Goal: Transaction & Acquisition: Purchase product/service

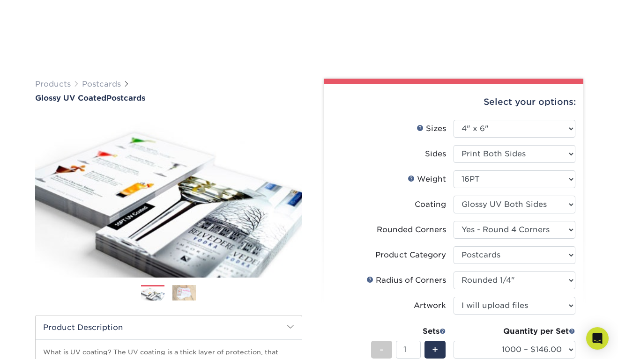
select select "4.00x6.00"
select select "7672df9e-0e0a-464d-8e1f-920c575e4da3"
select select "9b7272e0-d6c8-4c3c-8e97-d3a1bcdab858"
select select "479fbfe7-6a0c-4895-8c9a-81739b7486c9"
select select "upload"
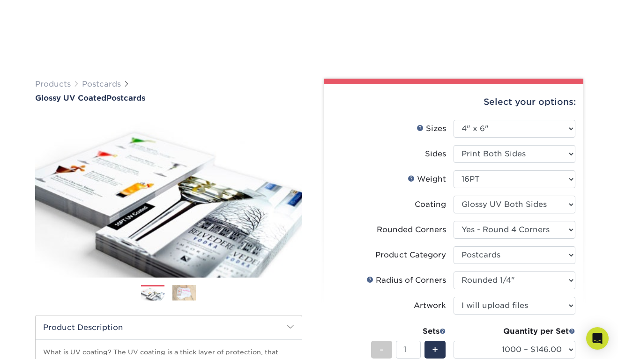
select select "1000 – $146.00"
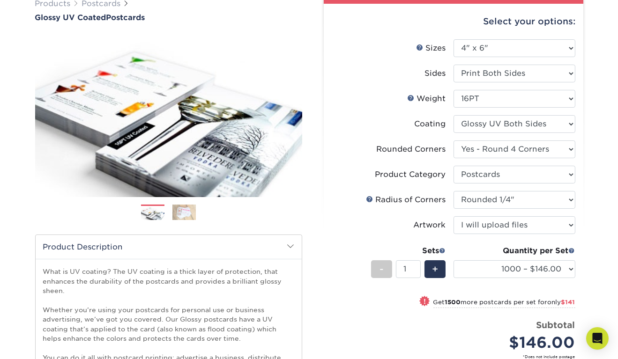
click at [380, 89] on li "Sides Please Select Print Both Sides Print Front Only" at bounding box center [454, 77] width 244 height 25
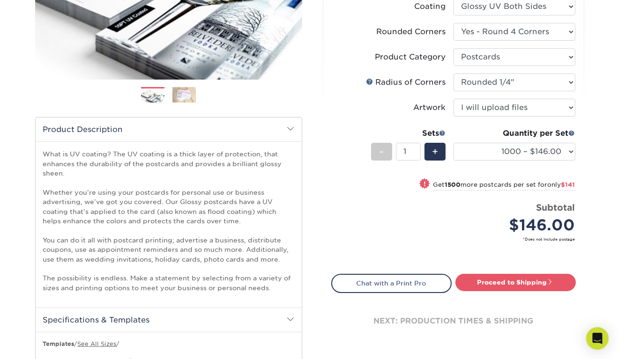
scroll to position [199, 0]
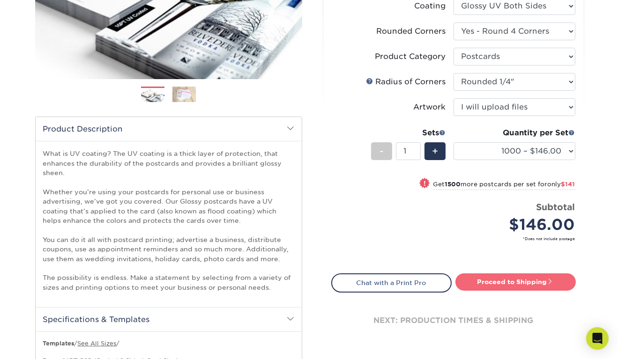
click at [508, 288] on link "Proceed to Shipping" at bounding box center [515, 282] width 120 height 17
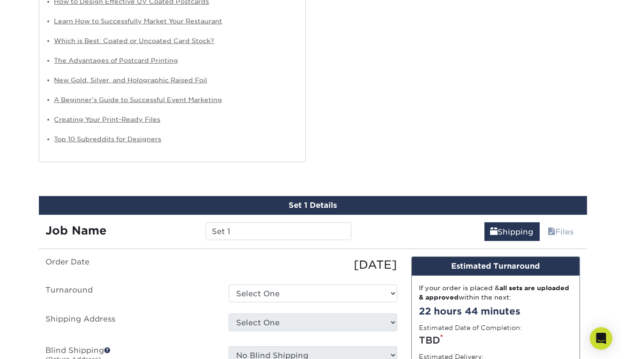
scroll to position [796, 0]
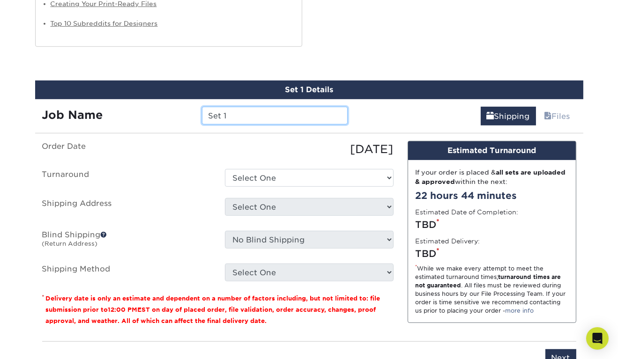
click at [304, 114] on input "Set 1" at bounding box center [275, 116] width 146 height 18
type input "Night Stand Note"
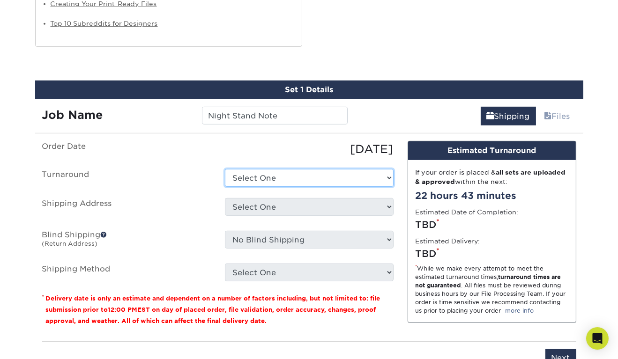
click at [319, 184] on select "Select One 2-4 Business Days 2 Day Next Business Day" at bounding box center [309, 178] width 169 height 18
select select "ca7658ef-1c12-4779-a340-955a8b3865a9"
click at [225, 169] on select "Select One 2-4 Business Days 2 Day Next Business Day" at bounding box center [309, 178] width 169 height 18
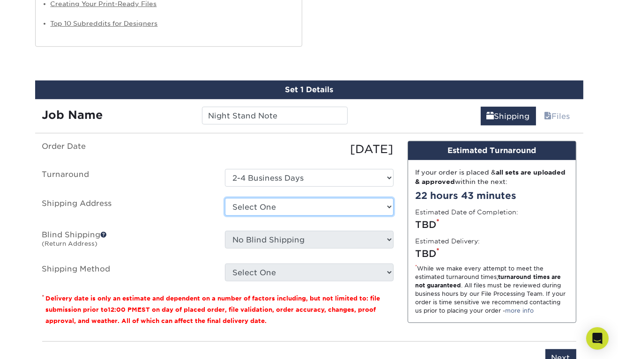
click at [325, 210] on select "Select One + Add New Address - Login" at bounding box center [309, 207] width 169 height 18
select select "newaddress"
click at [225, 198] on select "Select One + Add New Address - Login" at bounding box center [309, 207] width 169 height 18
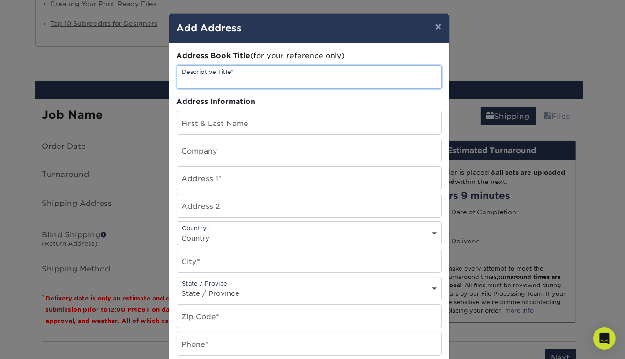
click at [260, 71] on input "text" at bounding box center [309, 77] width 264 height 23
type input "T"
type input "Hotel Address"
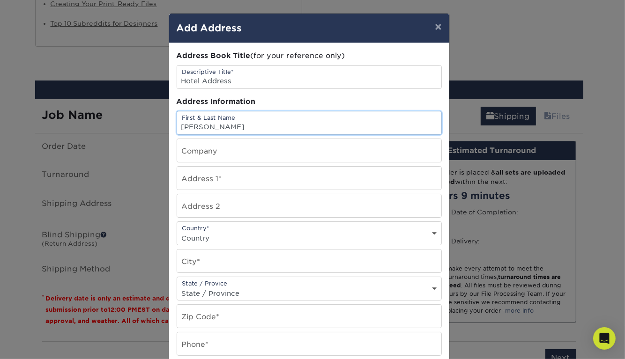
type input "[PERSON_NAME]"
type input "The Penn [PERSON_NAME]"
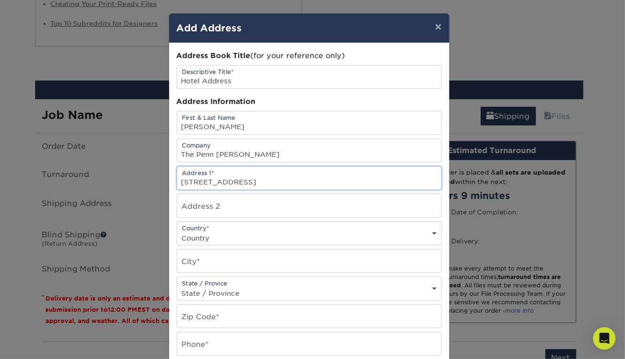
type input "[STREET_ADDRESS]"
type input "Strousdburg"
select select "PA"
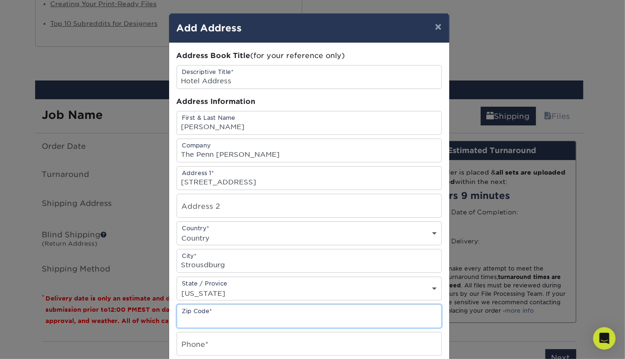
type input "8"
type input "18360"
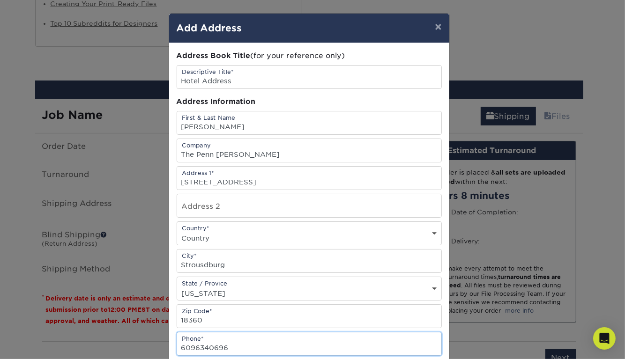
type input "6096340696"
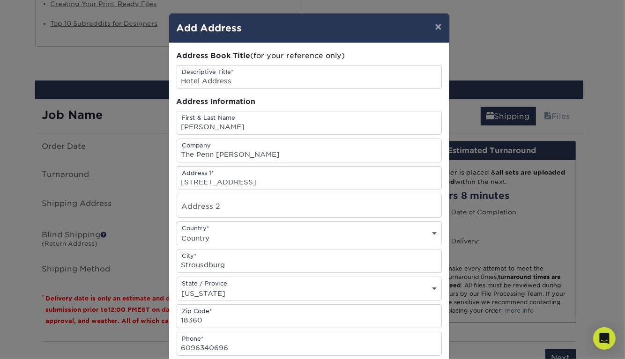
scroll to position [148, 0]
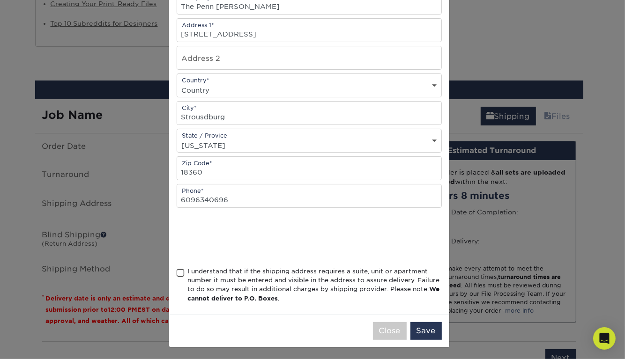
click at [221, 278] on div "I understand that if the shipping address requires a suite, unit or apartment n…" at bounding box center [315, 285] width 254 height 37
click at [0, 0] on input "I understand that if the shipping address requires a suite, unit or apartment n…" at bounding box center [0, 0] width 0 height 0
click at [417, 328] on button "Save" at bounding box center [425, 331] width 31 height 18
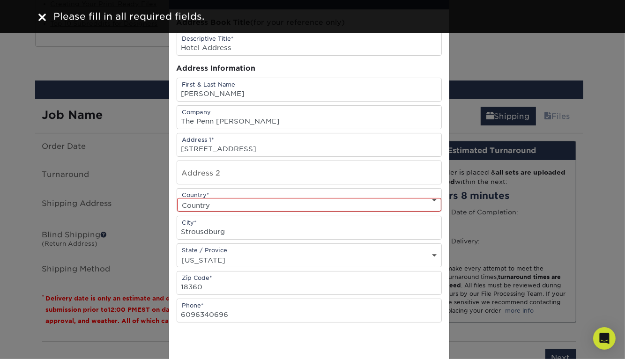
scroll to position [7, 0]
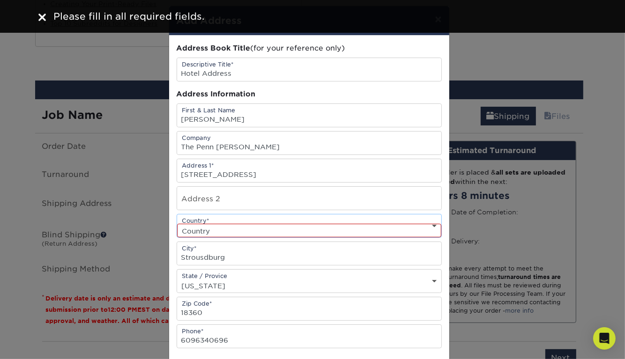
click at [364, 232] on select "Country [GEOGRAPHIC_DATA] [GEOGRAPHIC_DATA] ----------------------------- [GEOG…" at bounding box center [309, 231] width 264 height 14
select select "US"
click at [177, 224] on select "Country [GEOGRAPHIC_DATA] [GEOGRAPHIC_DATA] ----------------------------- [GEOG…" at bounding box center [309, 231] width 264 height 14
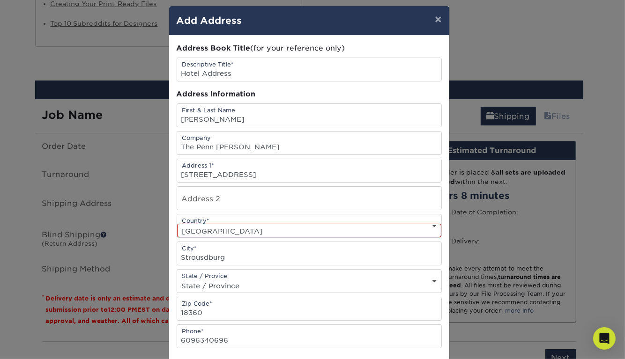
click at [443, 242] on div "Address Book Title (for your reference only) Descriptive Title* Hotel Address A…" at bounding box center [309, 245] width 280 height 419
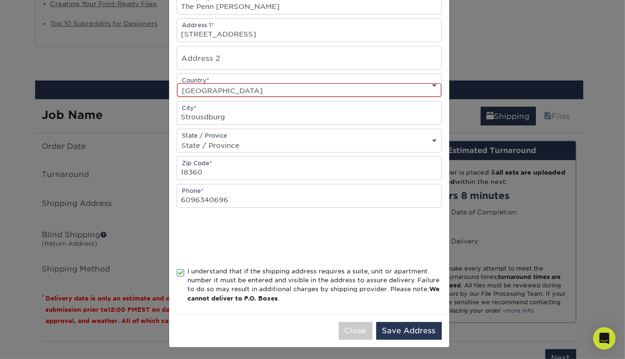
scroll to position [148, 0]
click at [399, 330] on button "Save Address" at bounding box center [409, 331] width 66 height 18
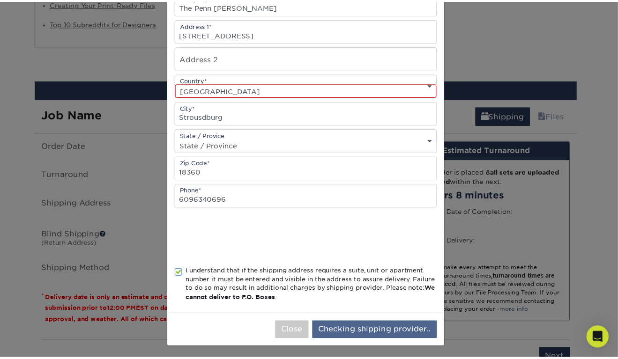
scroll to position [0, 0]
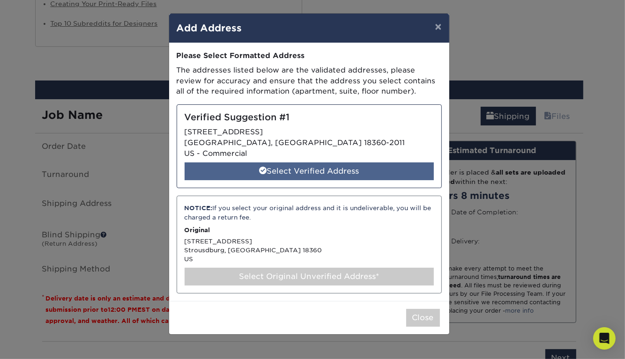
click at [343, 178] on div "Select Verified Address" at bounding box center [309, 172] width 249 height 18
select select "286671"
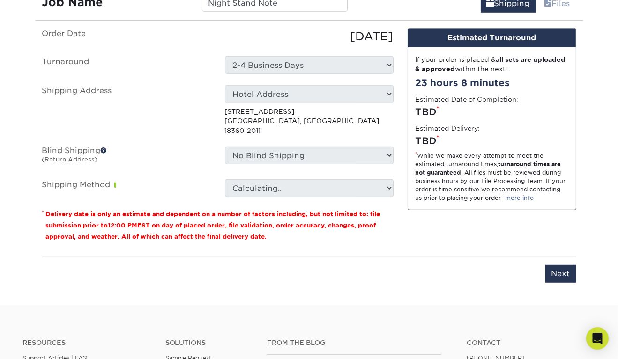
scroll to position [910, 0]
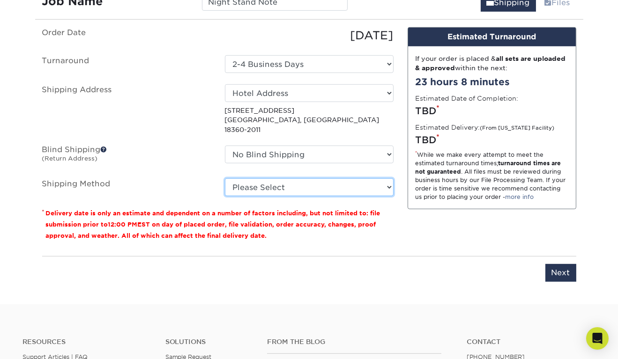
click at [343, 179] on select "Please Select Ground Shipping (+$25.03) 3 Day Shipping Service (+$27.57) 2 Day …" at bounding box center [309, 188] width 169 height 18
select select "03"
click at [225, 179] on select "Please Select Ground Shipping (+$25.03) 3 Day Shipping Service (+$27.57) 2 Day …" at bounding box center [309, 188] width 169 height 18
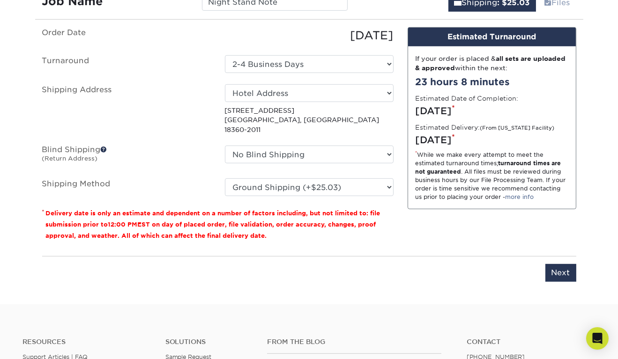
click at [344, 210] on small "Delivery date is only an estimate and dependent on a number of factors includin…" at bounding box center [213, 225] width 335 height 30
click at [404, 222] on div "Design Estimated Turnaround If your order is placed & all sets are uploaded & a…" at bounding box center [492, 138] width 183 height 222
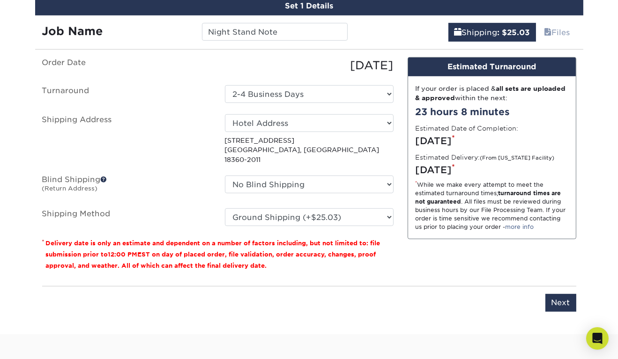
scroll to position [880, 0]
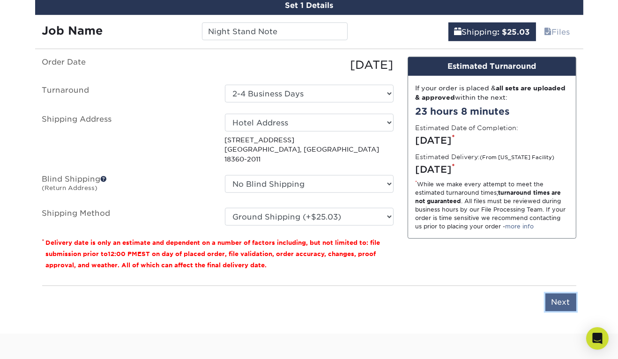
click at [563, 294] on input "Next" at bounding box center [560, 303] width 31 height 18
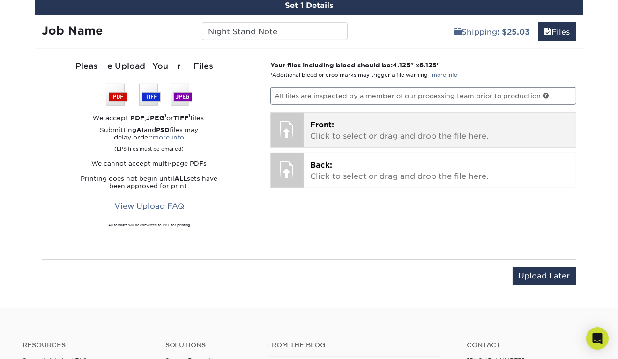
click at [373, 116] on div "Front: Click to select or drag and drop the file here. Choose file" at bounding box center [440, 130] width 272 height 35
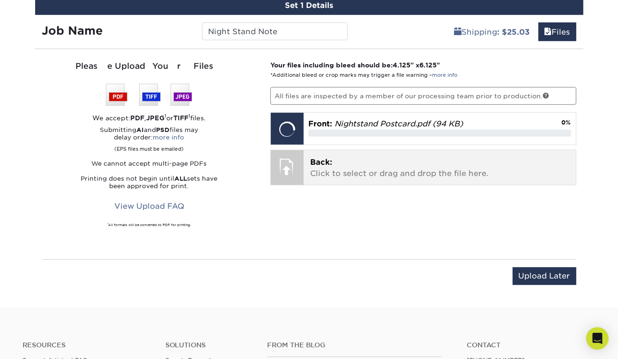
click at [367, 176] on p "Back: Click to select or drag and drop the file here." at bounding box center [439, 168] width 259 height 22
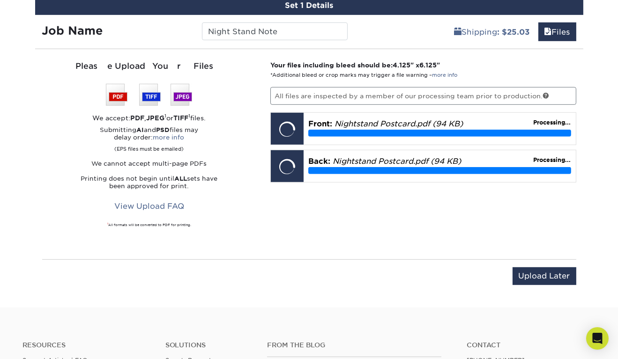
click at [376, 227] on div "Your files including bleed should be: 4.125 " x 6.125 " *Additional bleed or cr…" at bounding box center [423, 154] width 320 height 188
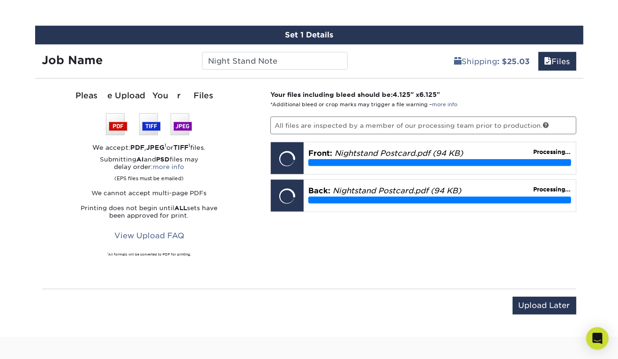
scroll to position [847, 0]
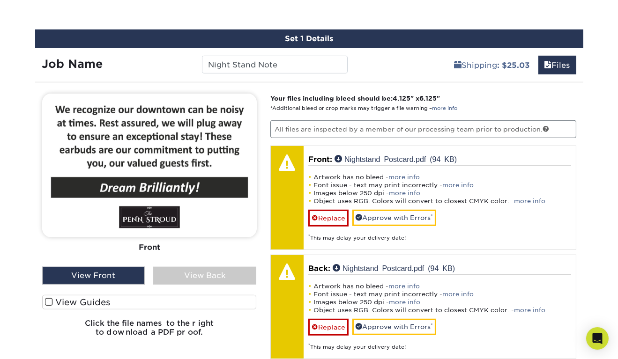
click at [94, 305] on label "View Guides" at bounding box center [149, 302] width 215 height 15
click at [0, 0] on input "View Guides" at bounding box center [0, 0] width 0 height 0
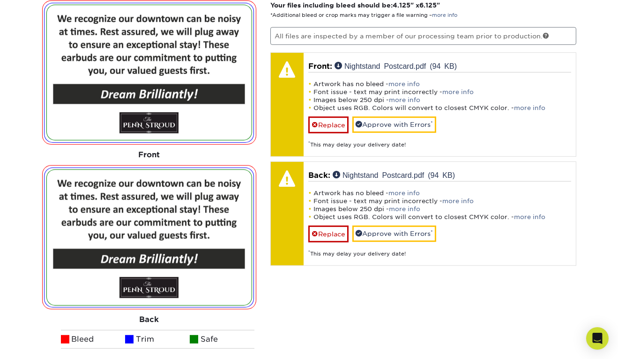
scroll to position [939, 0]
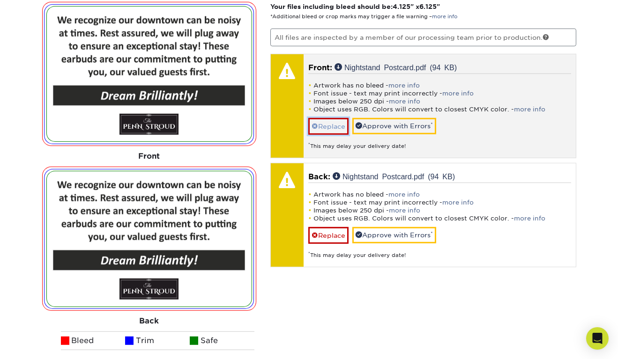
click at [327, 123] on link "Replace" at bounding box center [328, 126] width 40 height 16
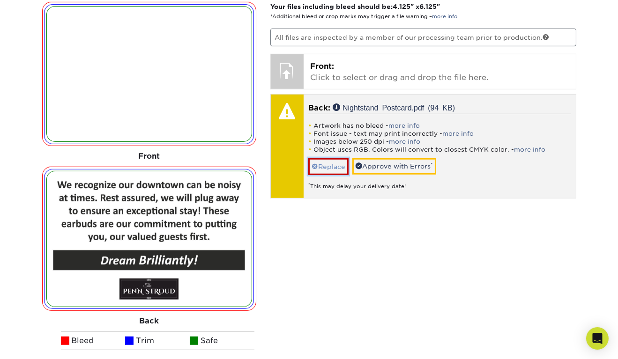
click at [328, 163] on link "Replace" at bounding box center [328, 166] width 40 height 16
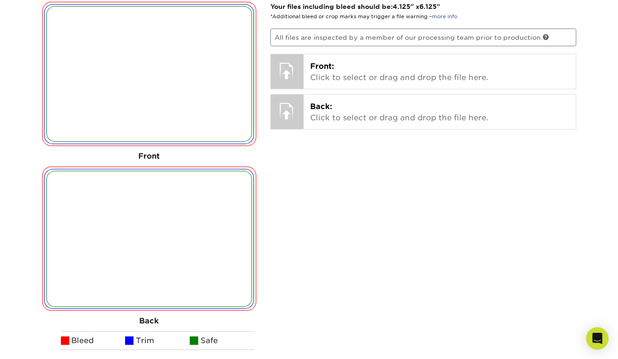
click at [329, 210] on div "Your files including bleed should be: 4.125 " x 6.125 " *Additional bleed or cr…" at bounding box center [423, 209] width 320 height 415
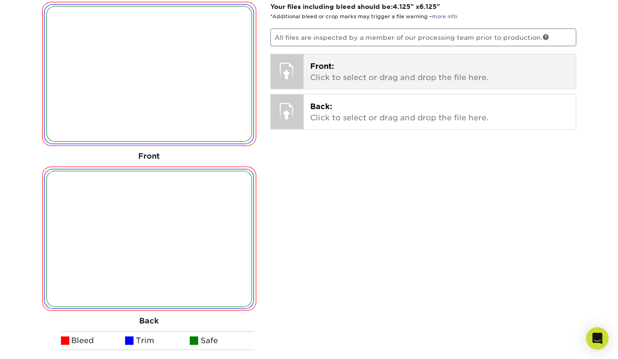
click at [340, 80] on p "Front: Click to select or drag and drop the file here." at bounding box center [439, 72] width 259 height 22
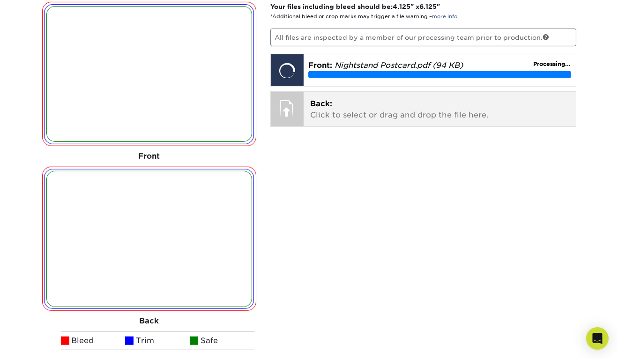
click at [342, 107] on p "Back: Click to select or drag and drop the file here." at bounding box center [439, 109] width 259 height 22
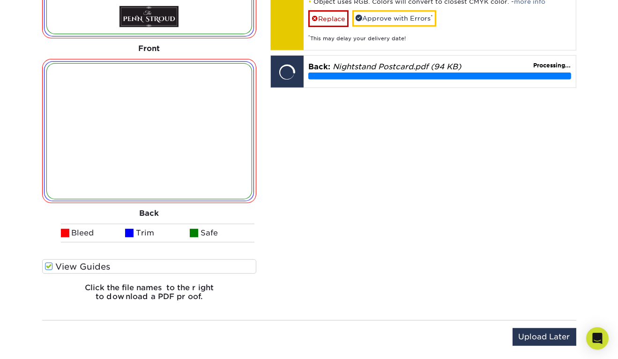
scroll to position [1046, 0]
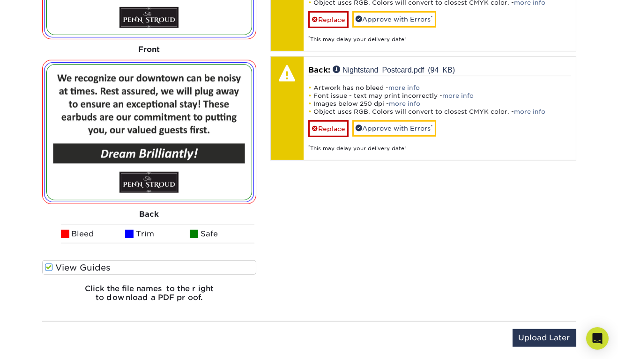
click at [213, 266] on label "View Guides" at bounding box center [149, 268] width 215 height 15
click at [0, 0] on input "View Guides" at bounding box center [0, 0] width 0 height 0
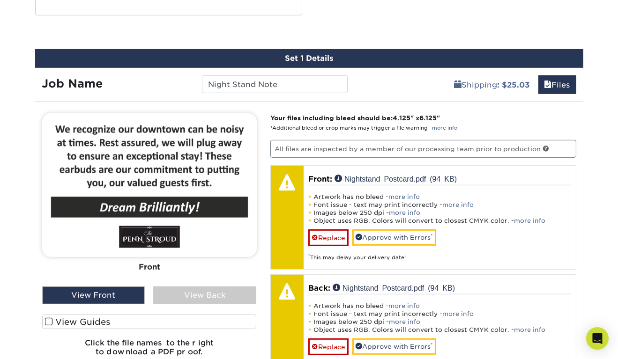
scroll to position [882, 0]
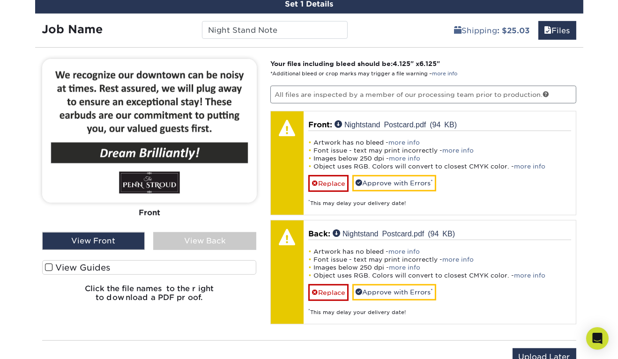
click at [212, 235] on div "View Back" at bounding box center [204, 241] width 103 height 18
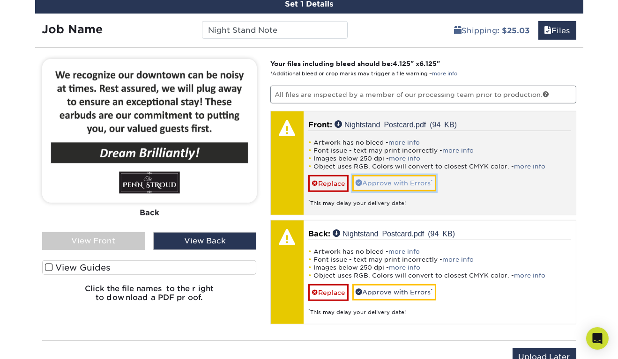
click at [424, 179] on link "Approve with Errors *" at bounding box center [394, 183] width 84 height 16
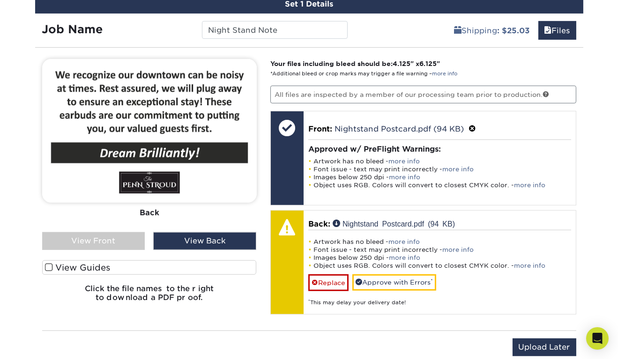
click at [269, 61] on div "Your files including bleed should be: 4.125 " x 6.125 " *Additional bleed or cr…" at bounding box center [423, 189] width 320 height 261
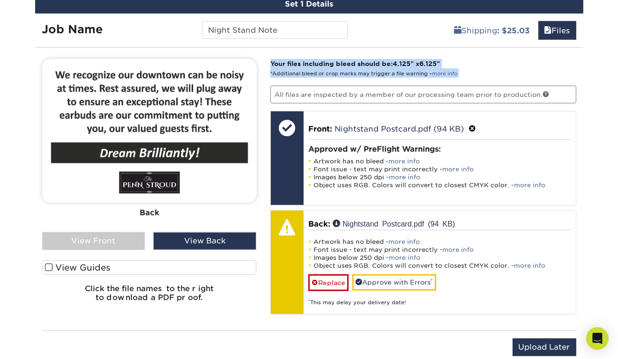
drag, startPoint x: 269, startPoint y: 61, endPoint x: 473, endPoint y: 70, distance: 204.0
click at [473, 70] on div "Your files including bleed should be: 4.125 " x 6.125 " *Additional bleed or cr…" at bounding box center [423, 189] width 320 height 261
click at [473, 70] on p "Your files including bleed should be: 4.125 " x 6.125 " *Additional bleed or cr…" at bounding box center [423, 68] width 306 height 19
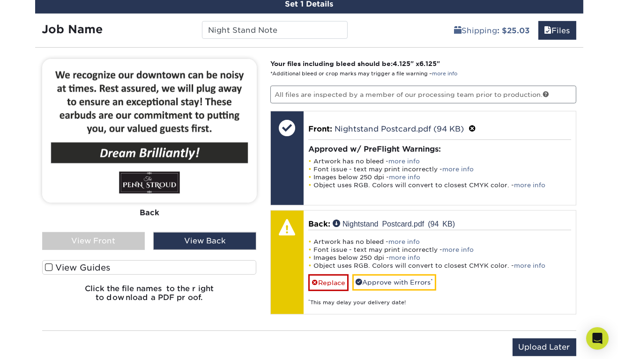
click at [473, 70] on p "Your files including bleed should be: 4.125 " x 6.125 " *Additional bleed or cr…" at bounding box center [423, 68] width 306 height 19
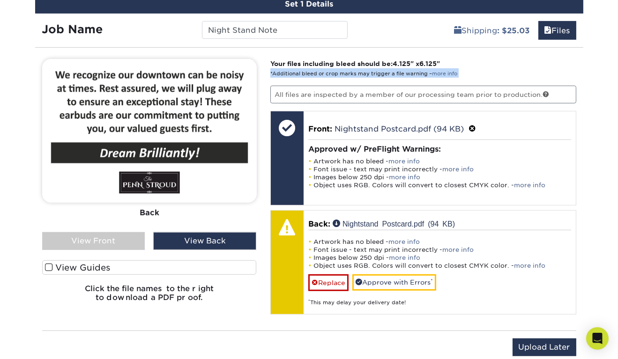
click at [473, 70] on p "Your files including bleed should be: 4.125 " x 6.125 " *Additional bleed or cr…" at bounding box center [423, 68] width 306 height 19
drag, startPoint x: 473, startPoint y: 70, endPoint x: 461, endPoint y: 59, distance: 16.3
click at [461, 59] on p "Your files including bleed should be: 4.125 " x 6.125 " *Additional bleed or cr…" at bounding box center [423, 68] width 306 height 19
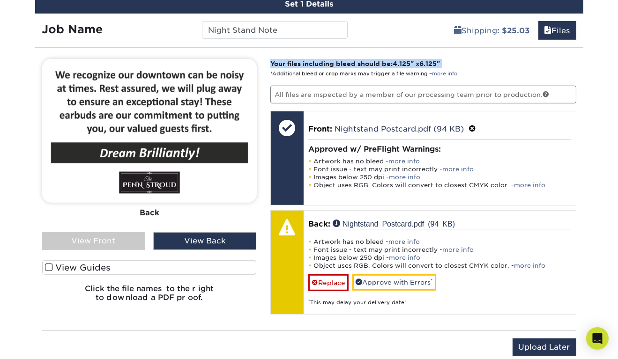
click at [461, 59] on p "Your files including bleed should be: 4.125 " x 6.125 " *Additional bleed or cr…" at bounding box center [423, 68] width 306 height 19
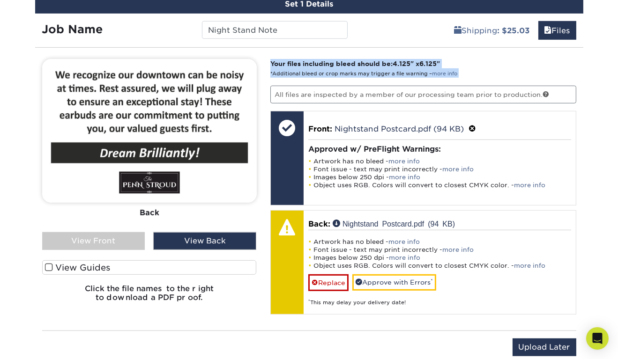
drag, startPoint x: 461, startPoint y: 59, endPoint x: 461, endPoint y: 70, distance: 10.8
click at [461, 70] on p "Your files including bleed should be: 4.125 " x 6.125 " *Additional bleed or cr…" at bounding box center [423, 68] width 306 height 19
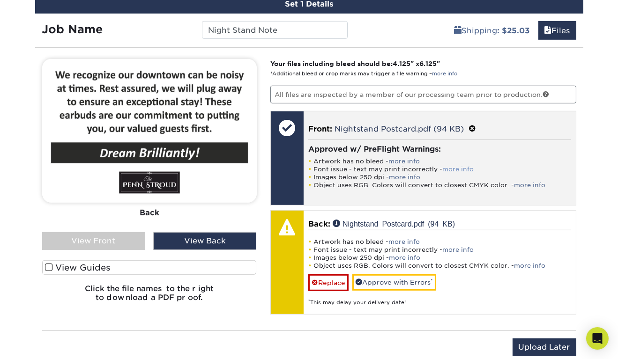
click at [461, 166] on link "more info" at bounding box center [457, 169] width 31 height 7
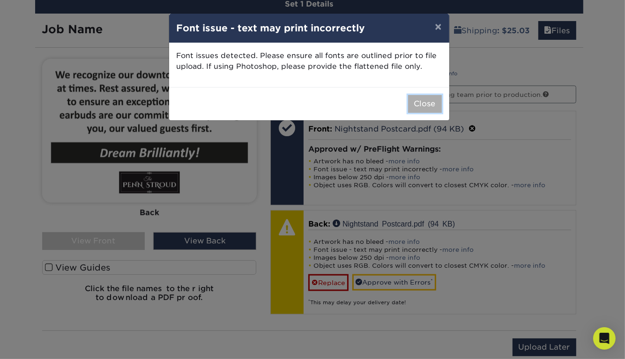
click at [433, 103] on button "Close" at bounding box center [425, 104] width 34 height 18
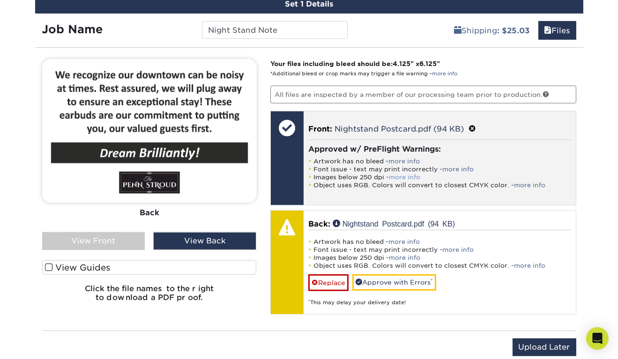
click at [410, 179] on link "more info" at bounding box center [404, 177] width 31 height 7
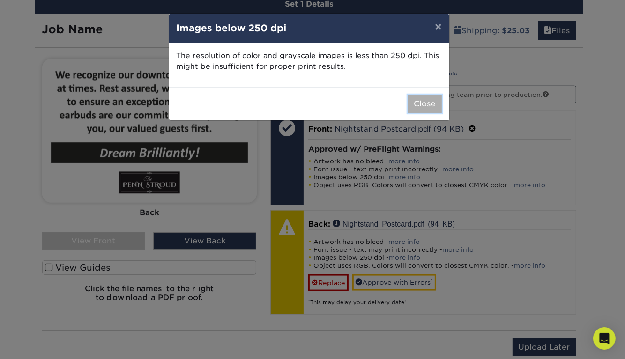
click at [418, 110] on button "Close" at bounding box center [425, 104] width 34 height 18
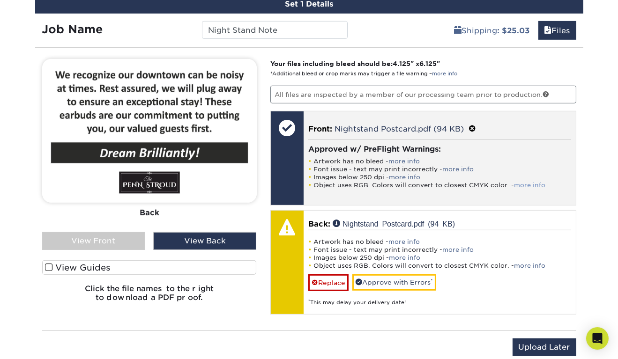
click at [528, 183] on link "more info" at bounding box center [529, 185] width 31 height 7
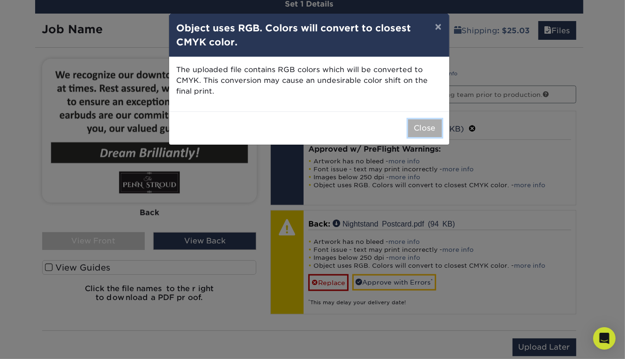
click at [424, 134] on button "Close" at bounding box center [425, 128] width 34 height 18
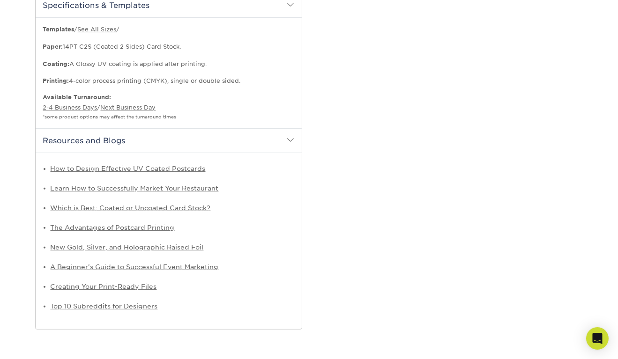
scroll to position [524, 0]
